Goal: Book appointment/travel/reservation

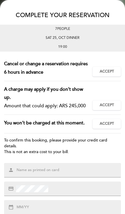
click at [108, 71] on span "Accept" at bounding box center [107, 71] width 14 height 5
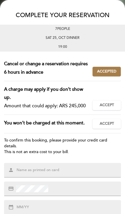
click at [107, 103] on span "Accept" at bounding box center [107, 105] width 14 height 5
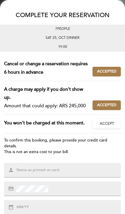
click at [108, 127] on span "Accept" at bounding box center [107, 123] width 14 height 5
click at [66, 173] on input "text" at bounding box center [69, 171] width 106 height 6
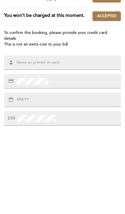
type input "[PERSON_NAME]"
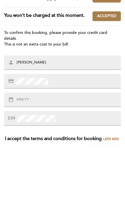
click at [37, 164] on input "text" at bounding box center [35, 167] width 38 height 6
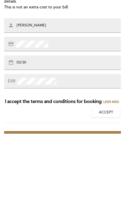
type input "03/30"
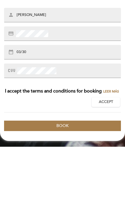
click at [110, 167] on span "Accept" at bounding box center [106, 169] width 14 height 5
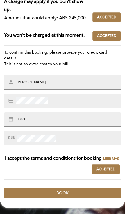
click at [83, 194] on button "Book" at bounding box center [62, 193] width 117 height 10
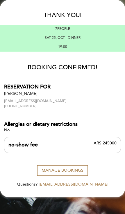
click at [74, 169] on button "Manage Bookings" at bounding box center [62, 171] width 51 height 10
